Goal: Navigation & Orientation: Understand site structure

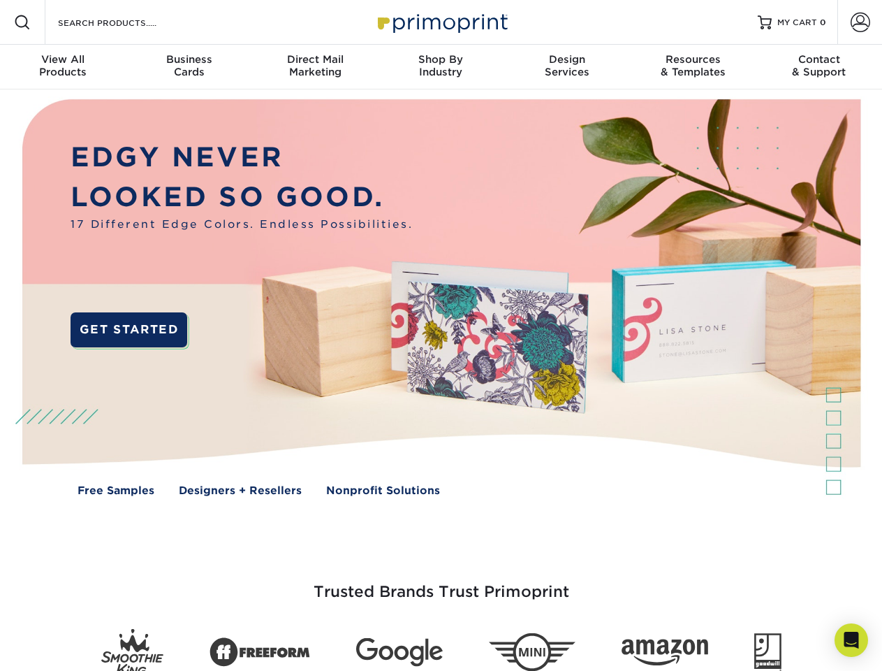
click at [441, 335] on img at bounding box center [440, 307] width 873 height 437
click at [22, 22] on span at bounding box center [22, 22] width 17 height 17
click at [860, 22] on span at bounding box center [861, 23] width 20 height 20
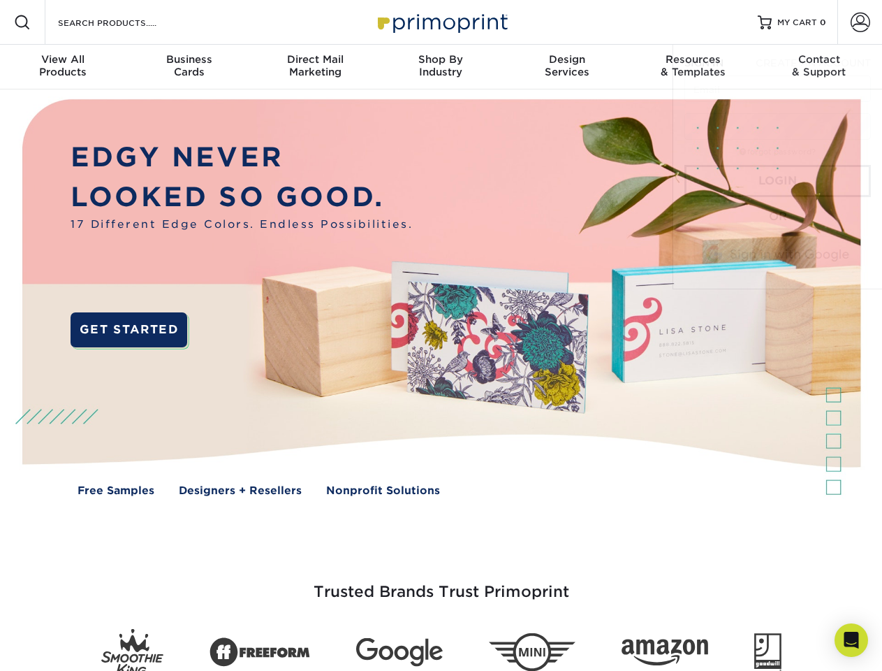
click at [63, 67] on div "View All Products" at bounding box center [63, 65] width 126 height 25
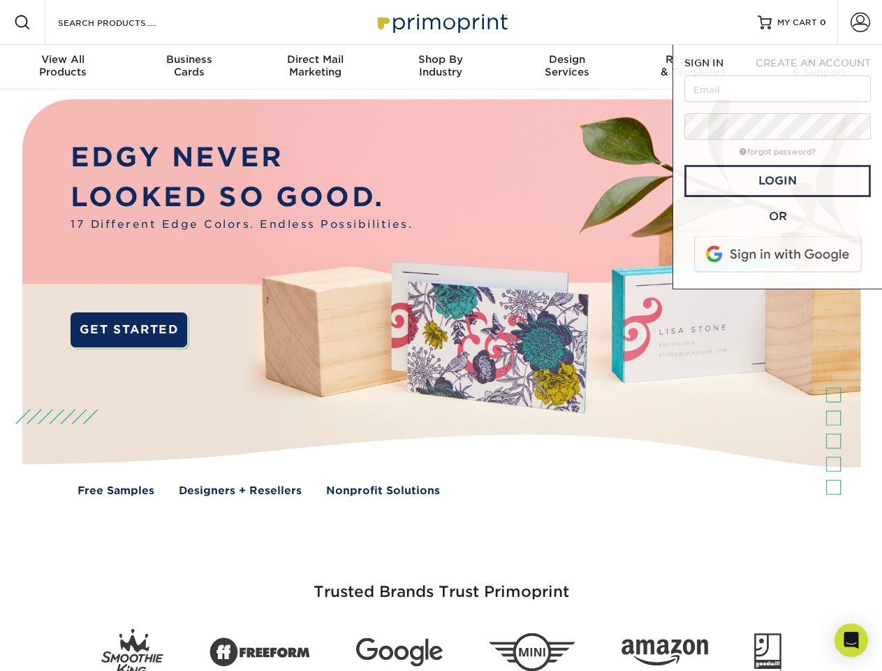
click at [189, 67] on div "Business Cards" at bounding box center [189, 65] width 126 height 25
click at [315, 67] on div "Direct Mail Marketing" at bounding box center [315, 65] width 126 height 25
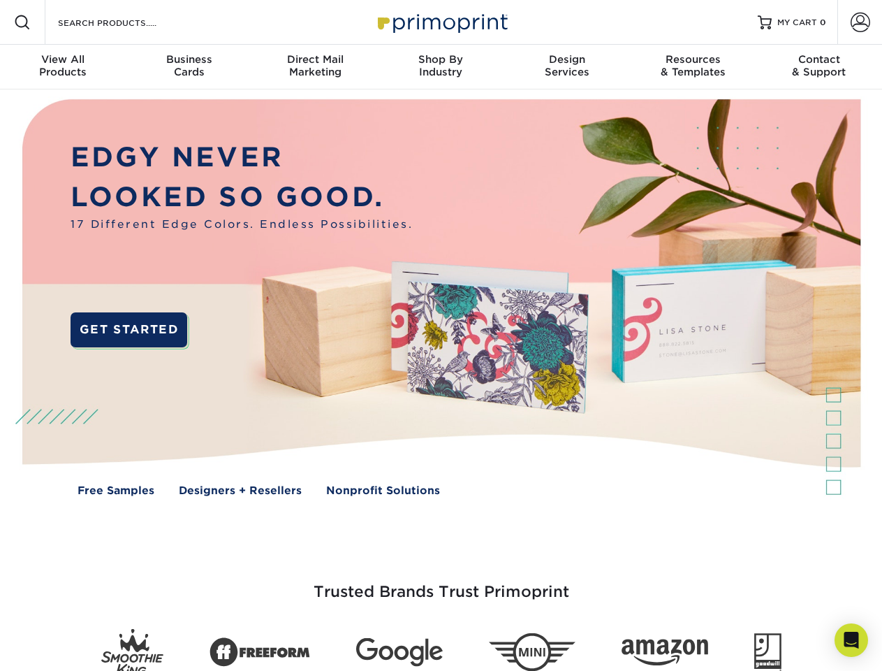
click at [441, 67] on div "Shop By Industry" at bounding box center [441, 65] width 126 height 25
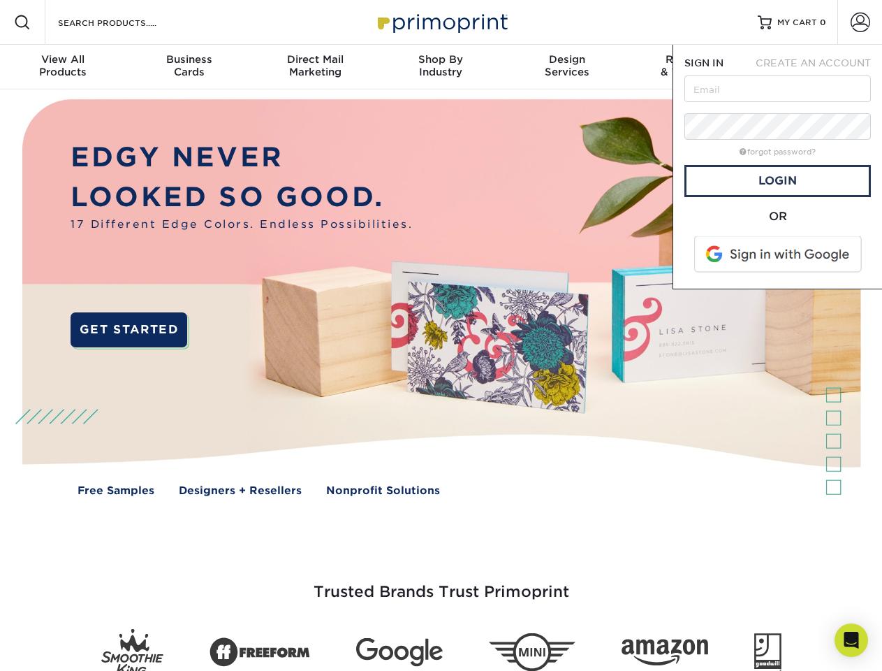
click at [567, 67] on div "Design Services" at bounding box center [567, 65] width 126 height 25
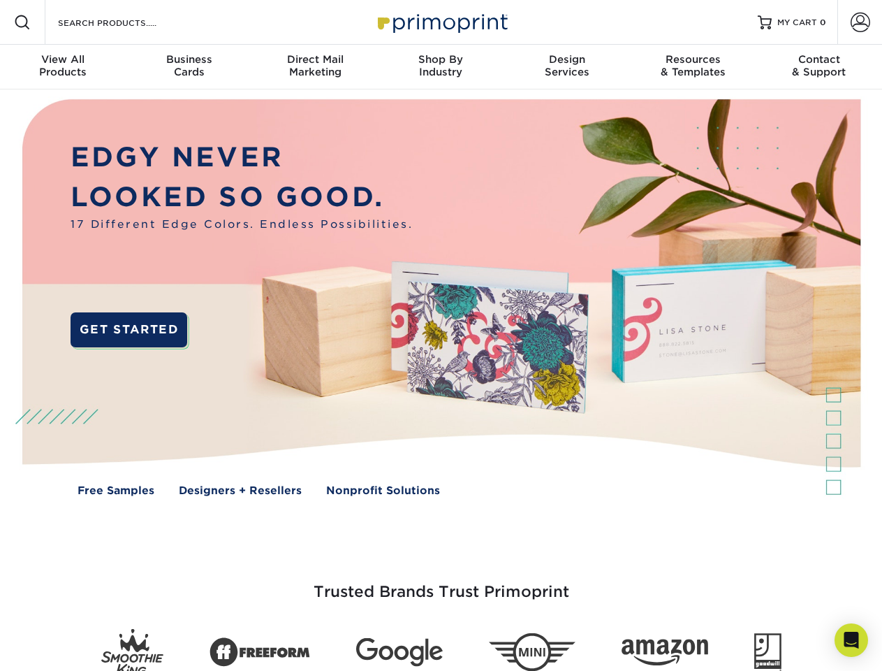
click at [693, 67] on span "SIGN IN" at bounding box center [704, 62] width 39 height 11
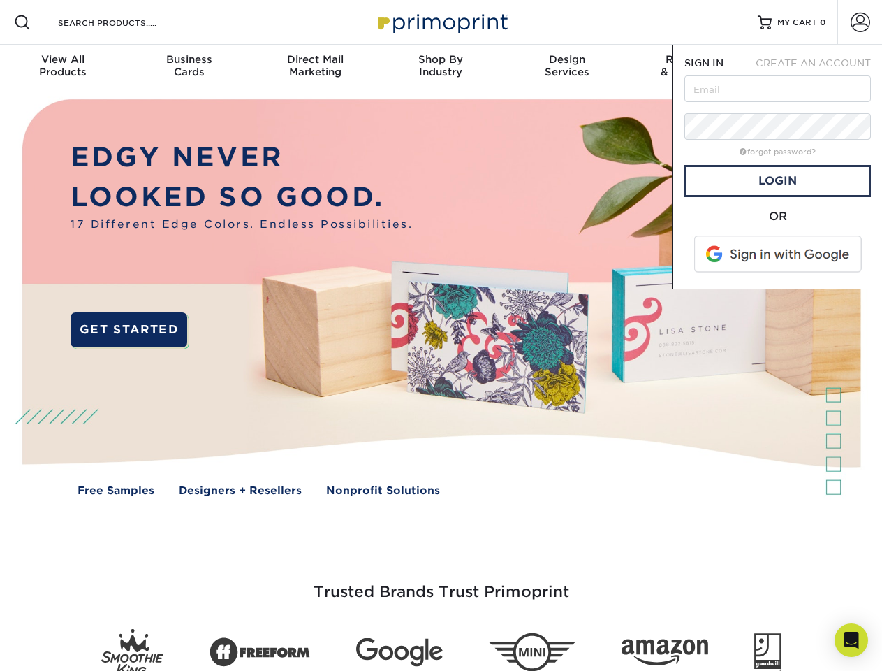
click at [819, 67] on div "Contact & Support" at bounding box center [820, 65] width 126 height 25
